Goal: Task Accomplishment & Management: Manage account settings

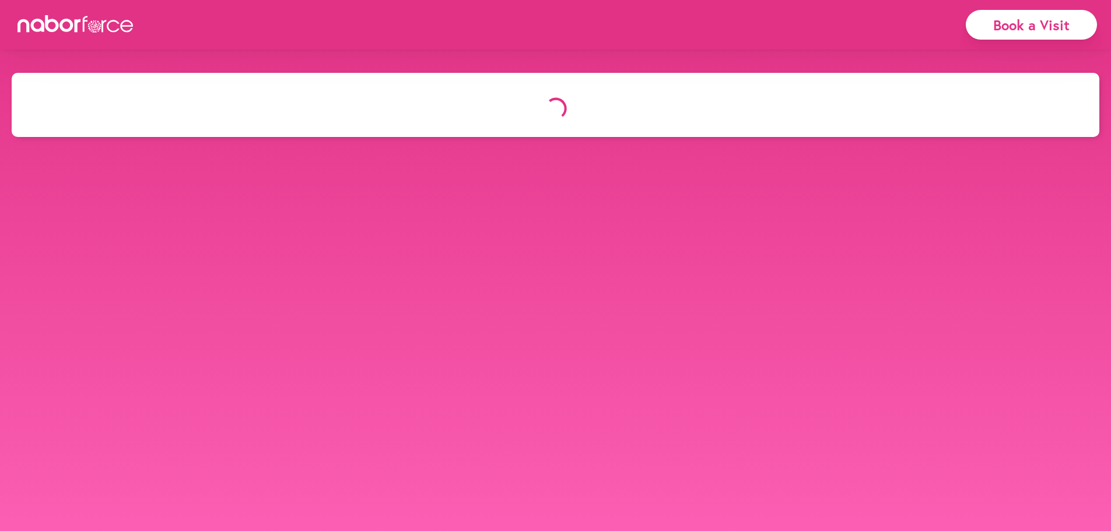
select select "*"
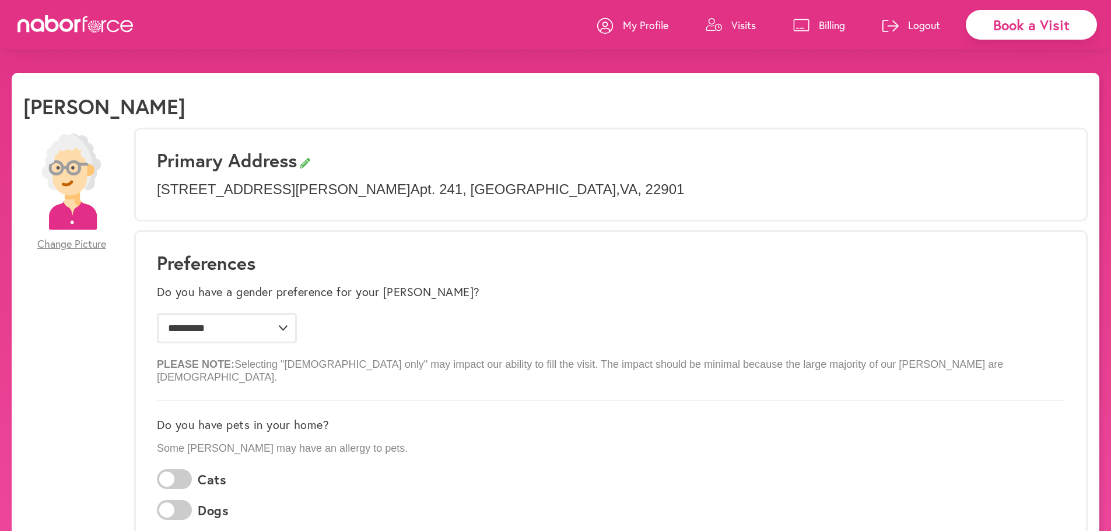
click at [752, 30] on p "Visits" at bounding box center [743, 25] width 24 height 14
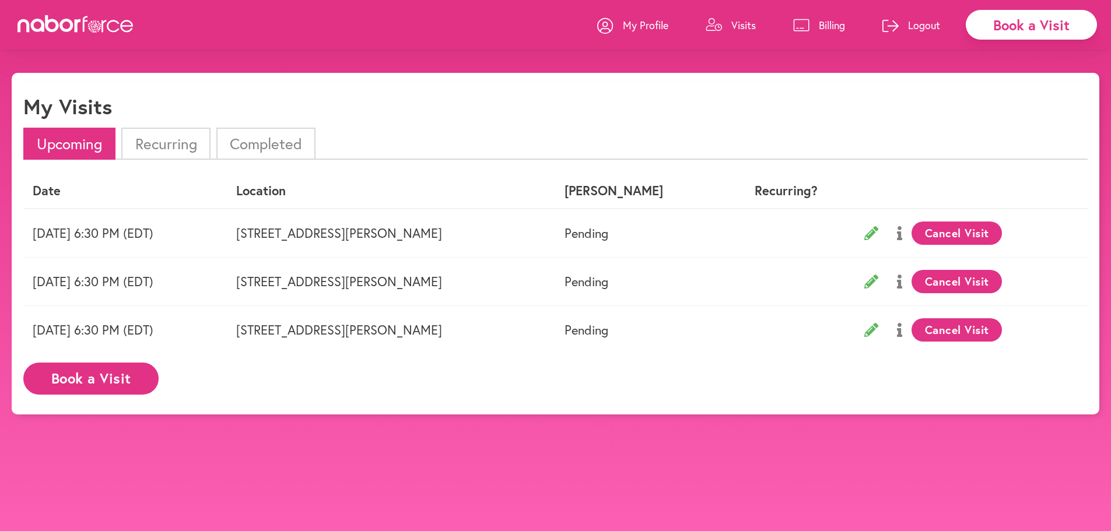
click at [942, 234] on button "Cancel Visit" at bounding box center [957, 233] width 90 height 23
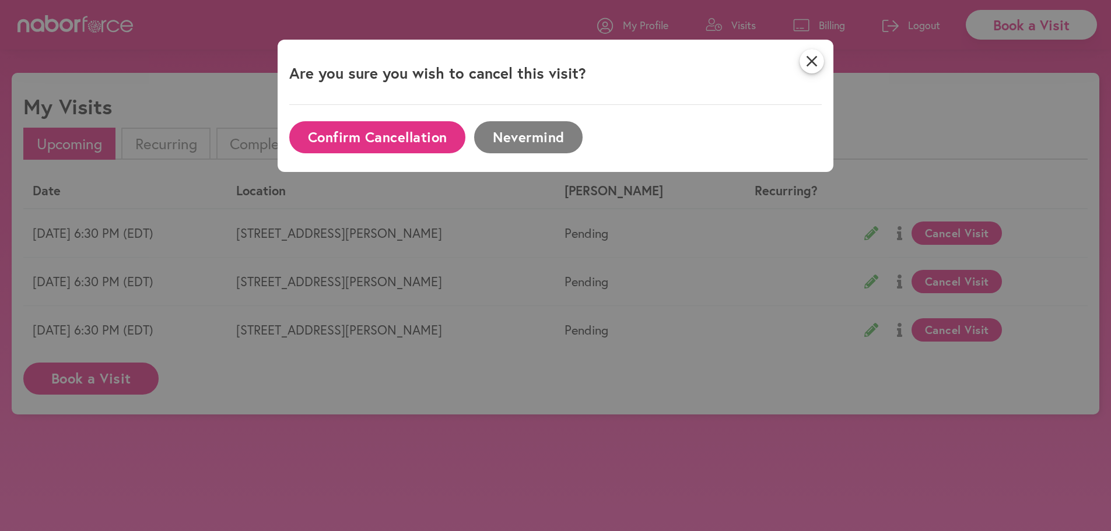
click at [412, 142] on button "Confirm Cancellation" at bounding box center [377, 137] width 176 height 32
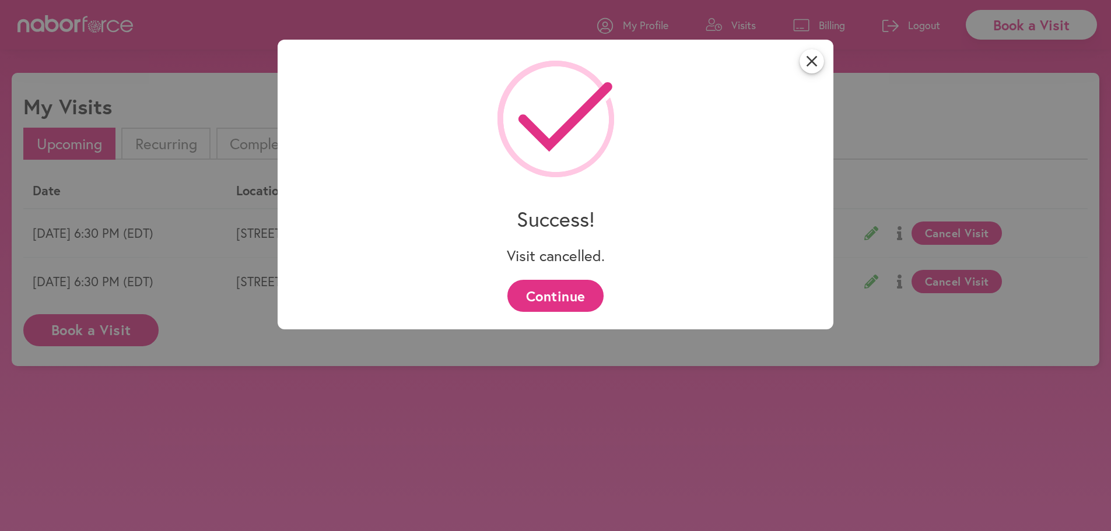
click at [526, 294] on button "Continue" at bounding box center [555, 296] width 96 height 32
